Goal: Task Accomplishment & Management: Manage account settings

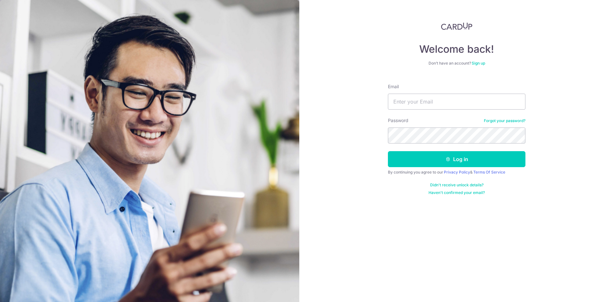
type input "jinghan@gmail.com"
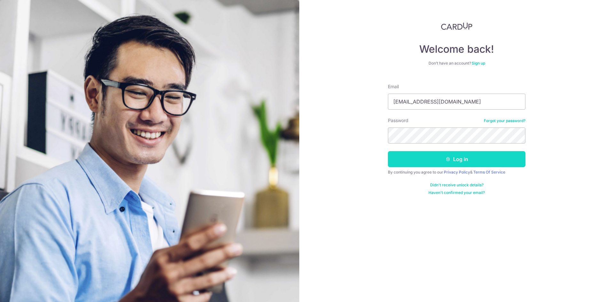
click at [462, 156] on button "Log in" at bounding box center [456, 159] width 137 height 16
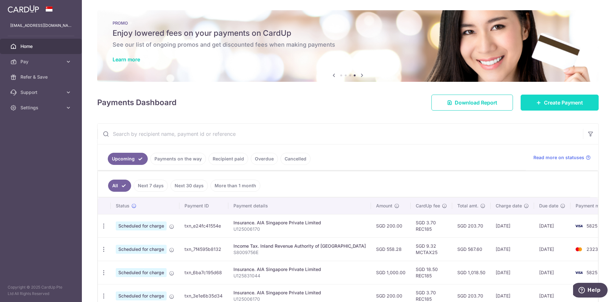
click at [531, 108] on link "Create Payment" at bounding box center [559, 103] width 78 height 16
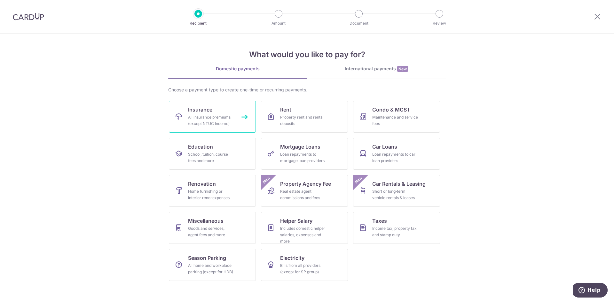
click at [214, 114] on link "Insurance All insurance premiums (except NTUC Income)" at bounding box center [212, 117] width 87 height 32
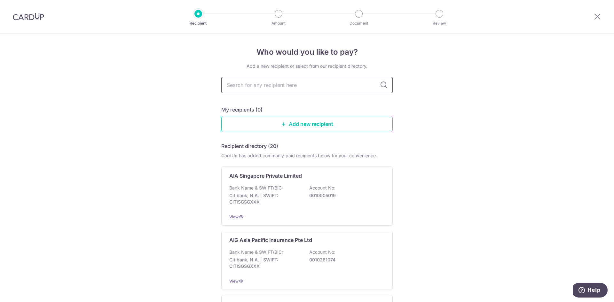
click at [253, 88] on input "text" at bounding box center [306, 85] width 171 height 16
click at [290, 83] on input "text" at bounding box center [306, 85] width 171 height 16
type input "AIA"
click at [288, 181] on div "AIA Singapore Private Limited Bank Name & SWIFT/BIC: Citibank, N.A. | SWIFT: CI…" at bounding box center [306, 196] width 171 height 59
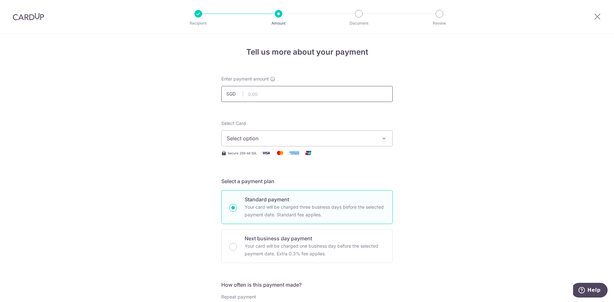
click at [254, 92] on input "text" at bounding box center [306, 94] width 171 height 16
type input "1,738.29"
click at [347, 140] on span "Select option" at bounding box center [301, 139] width 149 height 8
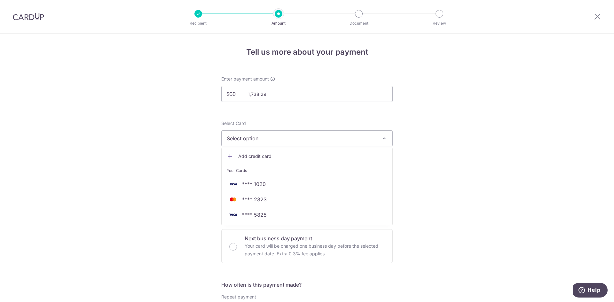
click at [251, 158] on span "Add credit card" at bounding box center [312, 156] width 149 height 6
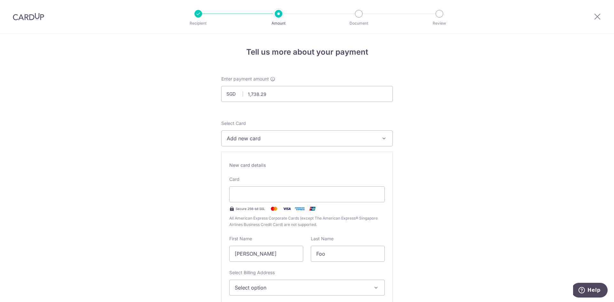
click at [296, 140] on span "Add new card" at bounding box center [301, 139] width 149 height 8
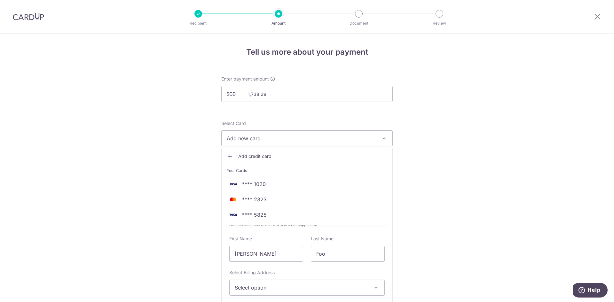
click at [256, 155] on span "Add credit card" at bounding box center [312, 156] width 149 height 6
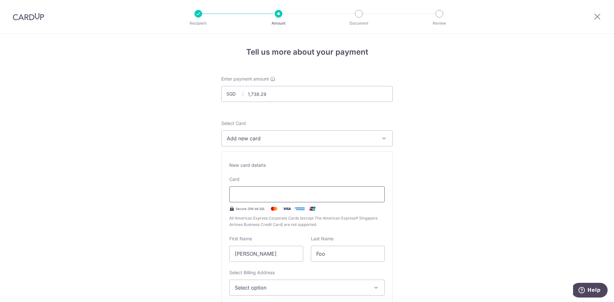
click at [256, 200] on div at bounding box center [306, 194] width 155 height 16
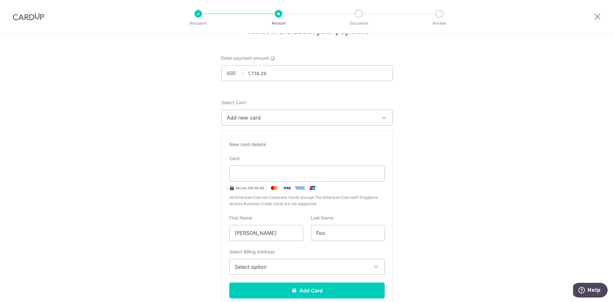
scroll to position [32, 0]
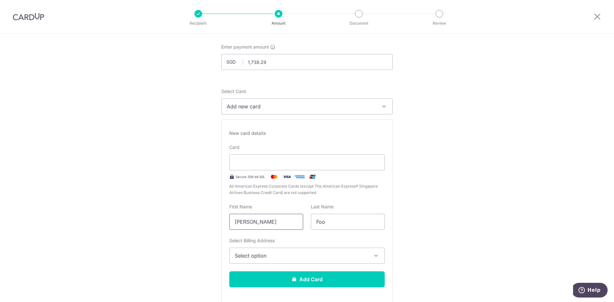
click at [233, 224] on input "[PERSON_NAME]" at bounding box center [266, 222] width 74 height 16
type input "Jen Jing Han"
click at [284, 258] on span "Select option" at bounding box center [301, 256] width 133 height 8
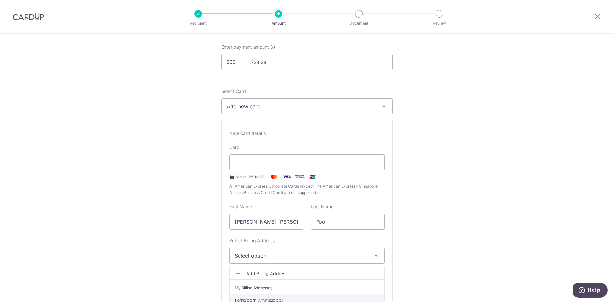
click at [275, 298] on link "[STREET_ADDRESS]" at bounding box center [306, 301] width 155 height 15
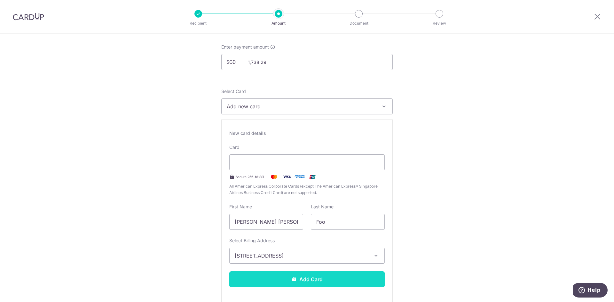
scroll to position [64, 0]
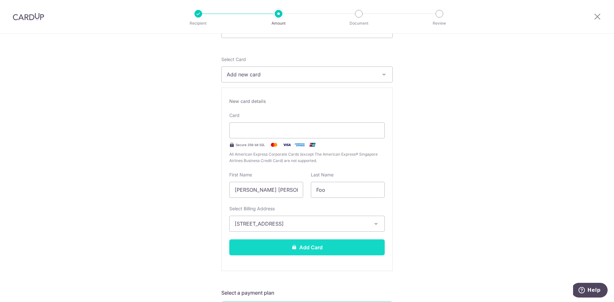
click at [307, 250] on button "Add Card" at bounding box center [306, 247] width 155 height 16
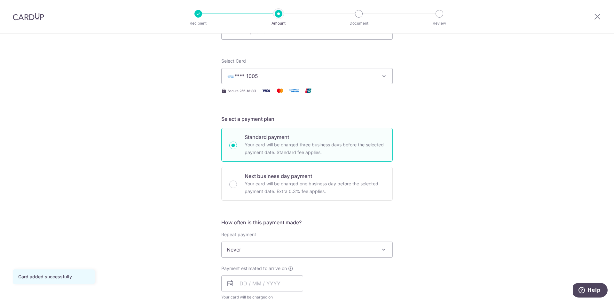
scroll to position [96, 0]
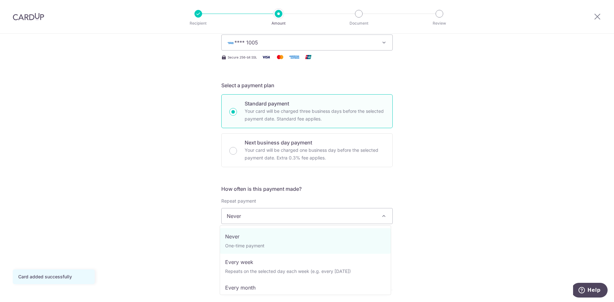
click at [305, 214] on span "Never" at bounding box center [306, 215] width 171 height 15
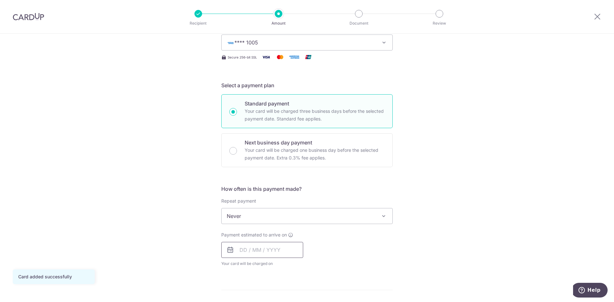
click at [237, 253] on input "text" at bounding box center [262, 250] width 82 height 16
click at [230, 253] on icon at bounding box center [230, 250] width 8 height 8
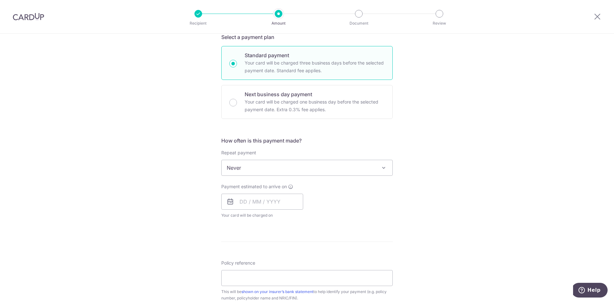
scroll to position [192, 0]
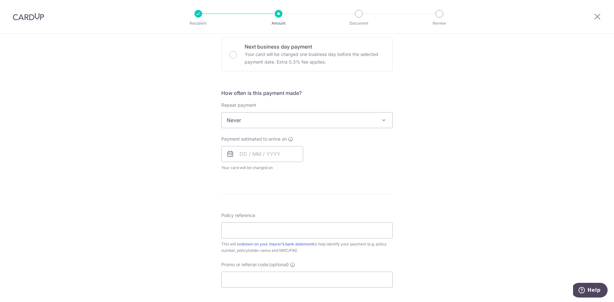
click at [229, 155] on icon at bounding box center [230, 154] width 8 height 8
click at [229, 153] on icon at bounding box center [230, 154] width 8 height 8
click at [239, 152] on input "text" at bounding box center [262, 154] width 82 height 16
click at [285, 225] on link "16" at bounding box center [285, 225] width 10 height 10
type input "16/10/2025"
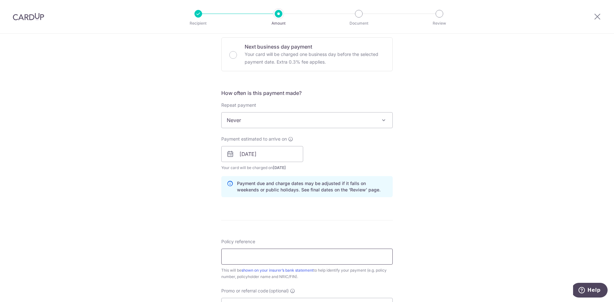
click at [267, 255] on input "Policy reference" at bounding box center [306, 257] width 171 height 16
type input "E220852177"
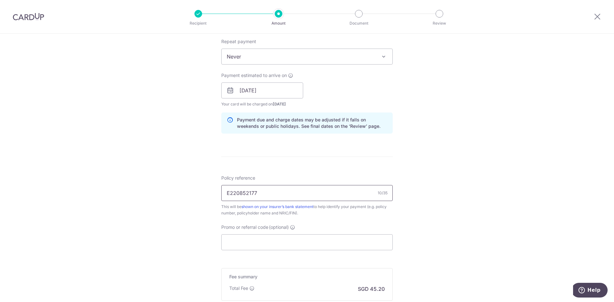
scroll to position [256, 0]
click at [247, 247] on input "Promo or referral code (optional)" at bounding box center [306, 242] width 171 height 16
click at [249, 242] on input "Promo or referral code (optional)" at bounding box center [306, 242] width 171 height 16
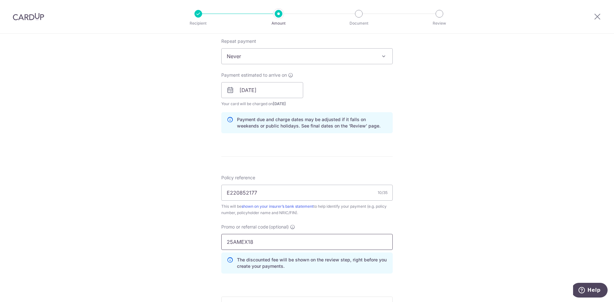
type input "25AMEX18"
click at [452, 205] on div "Tell us more about your payment Enter payment amount SGD 1,738.29 1738.29 Card …" at bounding box center [307, 94] width 614 height 633
click at [402, 253] on div "Tell us more about your payment Enter payment amount SGD 1,738.29 1738.29 Card …" at bounding box center [307, 94] width 614 height 633
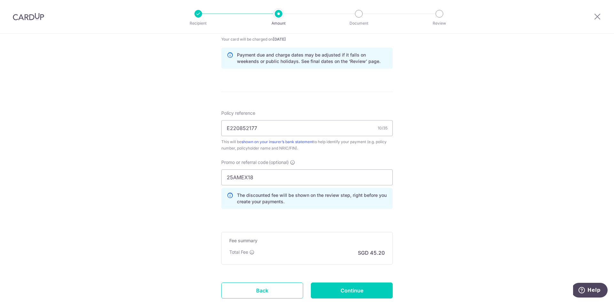
scroll to position [352, 0]
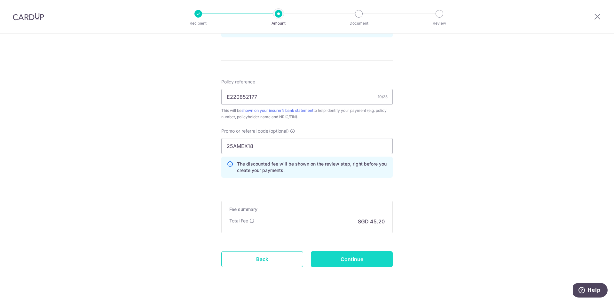
click at [329, 261] on input "Continue" at bounding box center [352, 259] width 82 height 16
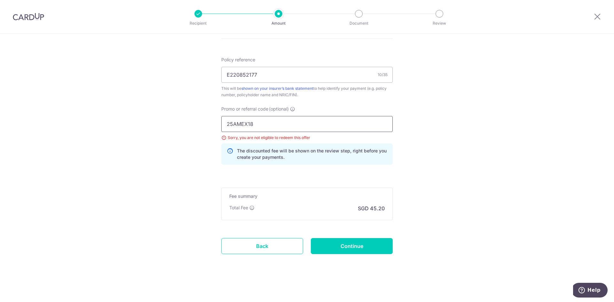
click at [270, 119] on input "25AMEX18" at bounding box center [306, 124] width 171 height 16
type input "25AMEX21"
click at [337, 249] on input "Continue" at bounding box center [352, 246] width 82 height 16
click at [299, 161] on div "The discounted fee will be shown on the review step, right before you create yo…" at bounding box center [306, 153] width 171 height 21
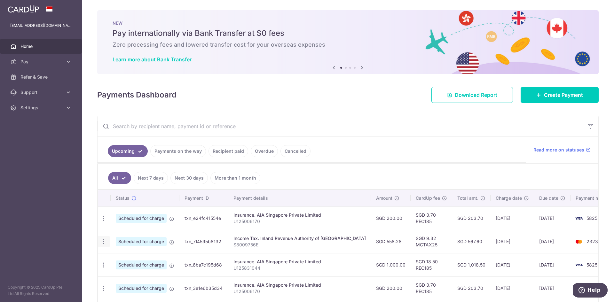
click at [102, 243] on icon "button" at bounding box center [103, 241] width 7 height 7
click at [151, 258] on span "Update payment" at bounding box center [137, 259] width 43 height 8
radio input "true"
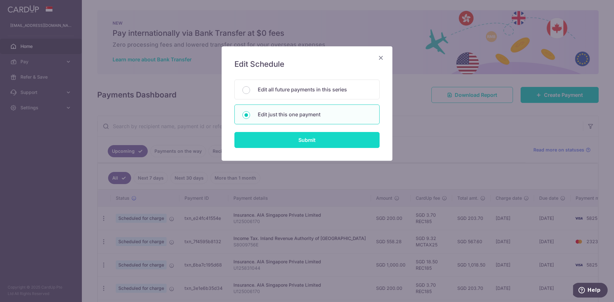
click at [280, 139] on input "Submit" at bounding box center [306, 140] width 145 height 16
radio input "true"
type input "558.28"
type input "[DATE]"
type input "S8009756E"
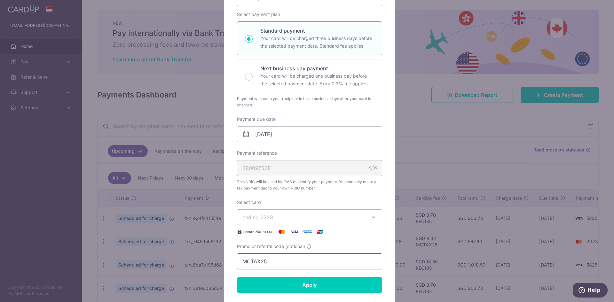
scroll to position [96, 0]
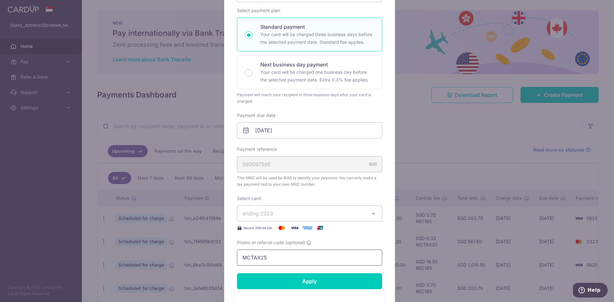
drag, startPoint x: 266, startPoint y: 259, endPoint x: 234, endPoint y: 257, distance: 32.3
click at [234, 257] on div "Edit payment By clicking apply, you will make changes to all payments to Inland…" at bounding box center [309, 162] width 171 height 425
type input "v"
type input "VTAX25R"
click at [307, 282] on input "Apply" at bounding box center [309, 281] width 145 height 16
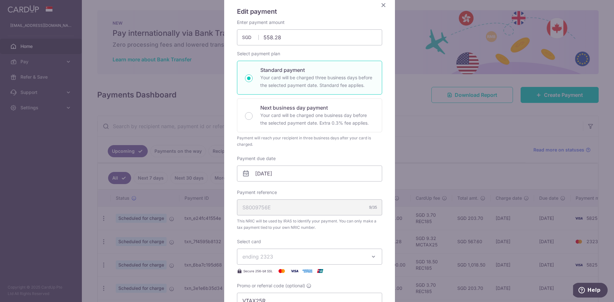
scroll to position [64, 0]
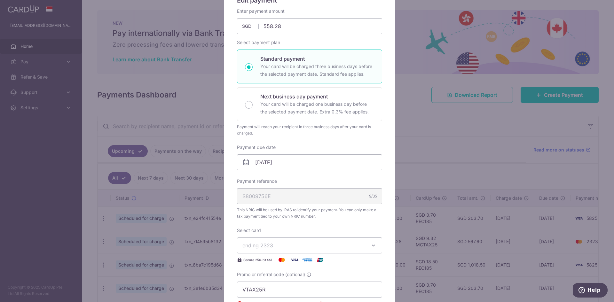
click at [468, 133] on div "Edit payment By clicking apply, you will make changes to all payments to Inland…" at bounding box center [307, 151] width 614 height 302
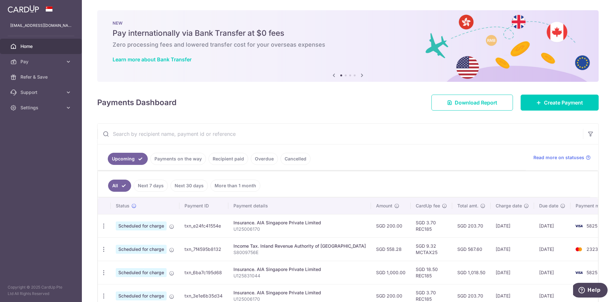
click at [451, 187] on ul "All Next 7 days Next 30 days More than 1 month" at bounding box center [344, 184] width 492 height 26
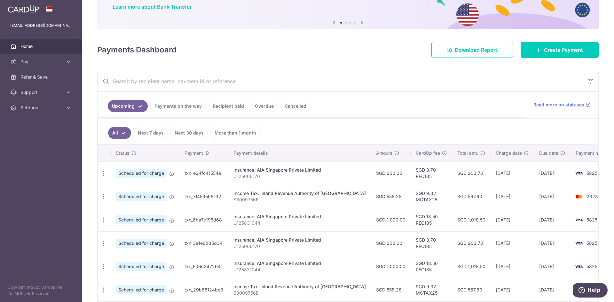
scroll to position [64, 0]
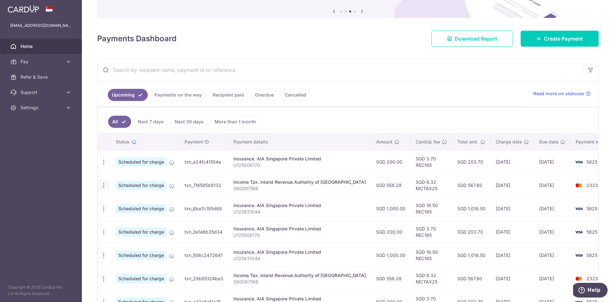
click at [101, 188] on icon "button" at bounding box center [103, 185] width 7 height 7
click at [122, 205] on span "Update payment" at bounding box center [137, 203] width 43 height 8
radio input "true"
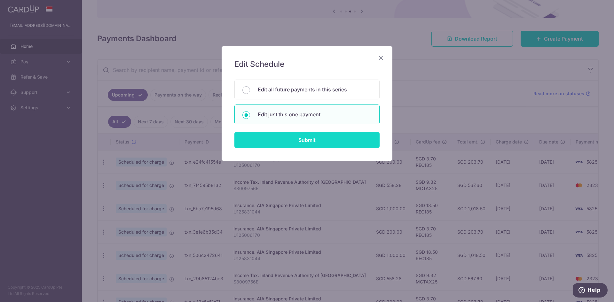
click at [269, 142] on input "Submit" at bounding box center [306, 140] width 145 height 16
radio input "true"
type input "558.28"
type input "[DATE]"
type input "S8009756E"
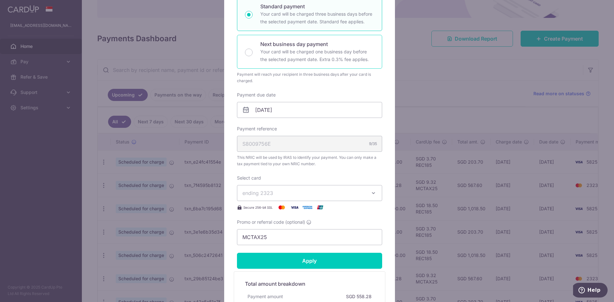
scroll to position [128, 0]
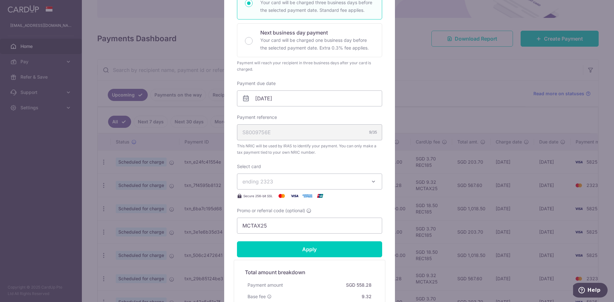
click at [288, 179] on span "ending 2323" at bounding box center [303, 182] width 123 height 8
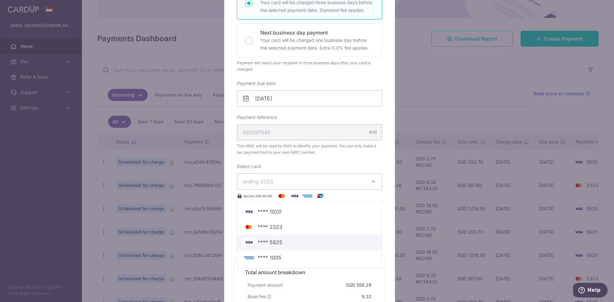
click at [281, 239] on span "**** 5825" at bounding box center [309, 242] width 134 height 8
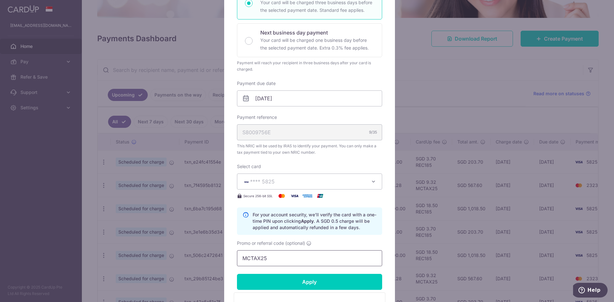
drag, startPoint x: 264, startPoint y: 259, endPoint x: 237, endPoint y: 257, distance: 27.2
click at [237, 257] on input "MCTAX25" at bounding box center [309, 258] width 145 height 16
type input "v"
type input "VTAX25R"
click at [315, 283] on input "Apply" at bounding box center [309, 282] width 145 height 16
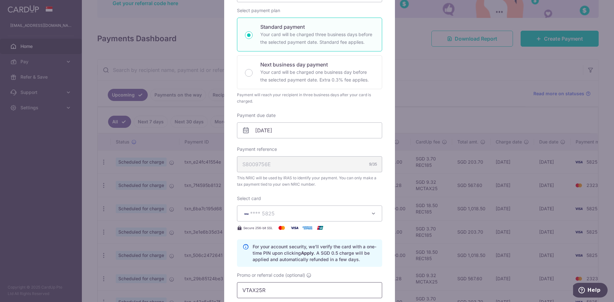
scroll to position [0, 0]
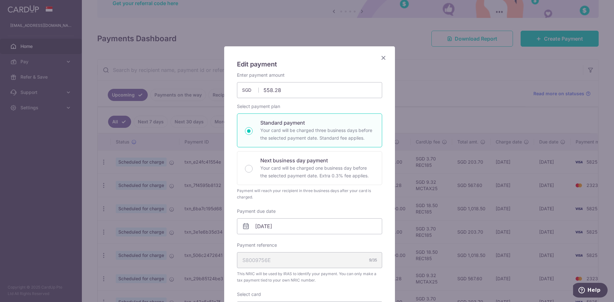
click at [379, 59] on icon "Close" at bounding box center [383, 58] width 8 height 8
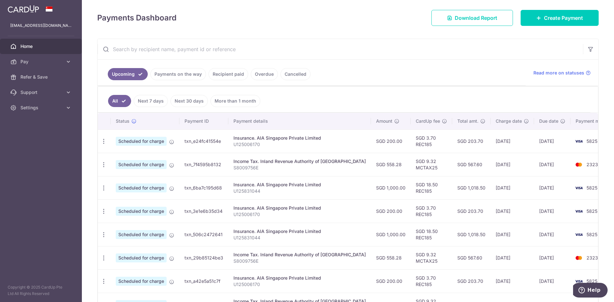
scroll to position [96, 0]
